Goal: Information Seeking & Learning: Learn about a topic

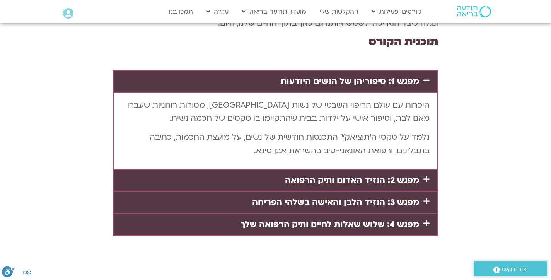
scroll to position [1600, 0]
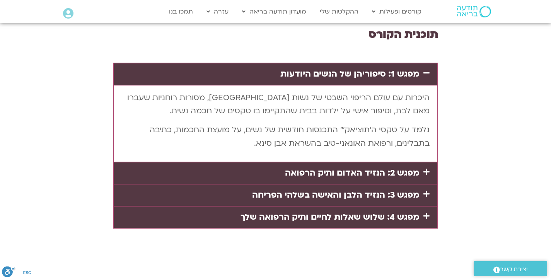
click at [388, 167] on link "מפגש 2: הנזיד האדום ותיק הרפואה" at bounding box center [352, 173] width 134 height 12
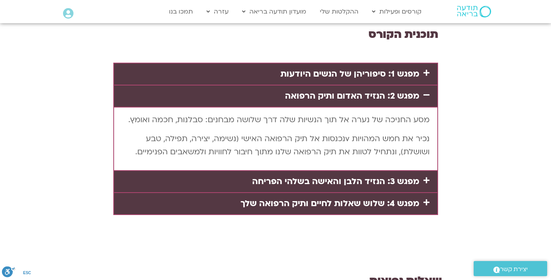
click at [387, 175] on link "מפגש 3: הנזיד הלבן והאישה בשלהי הפריחה" at bounding box center [335, 181] width 167 height 12
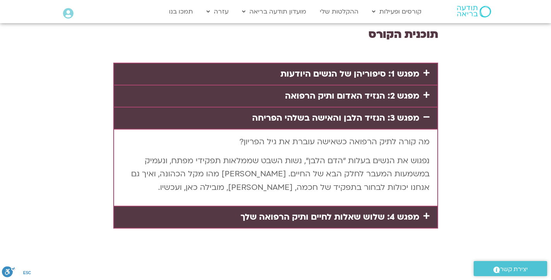
click at [373, 211] on link "מפגש 4: שלוש שאלות לחיים ותיק הרפואה שלך" at bounding box center [329, 217] width 179 height 12
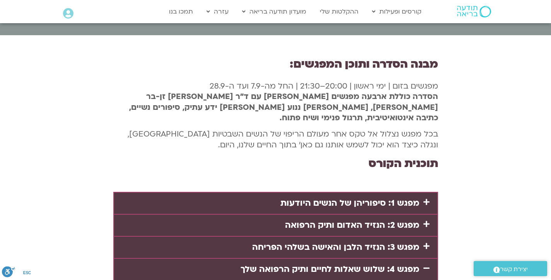
scroll to position [1475, 0]
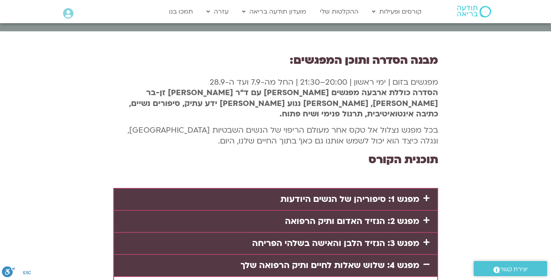
click at [386, 193] on link "מפגש 1: סיפוריהן של הנשים היודעות" at bounding box center [349, 199] width 139 height 12
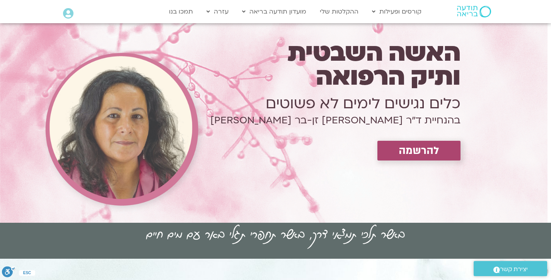
scroll to position [0, 0]
